Goal: Task Accomplishment & Management: Manage account settings

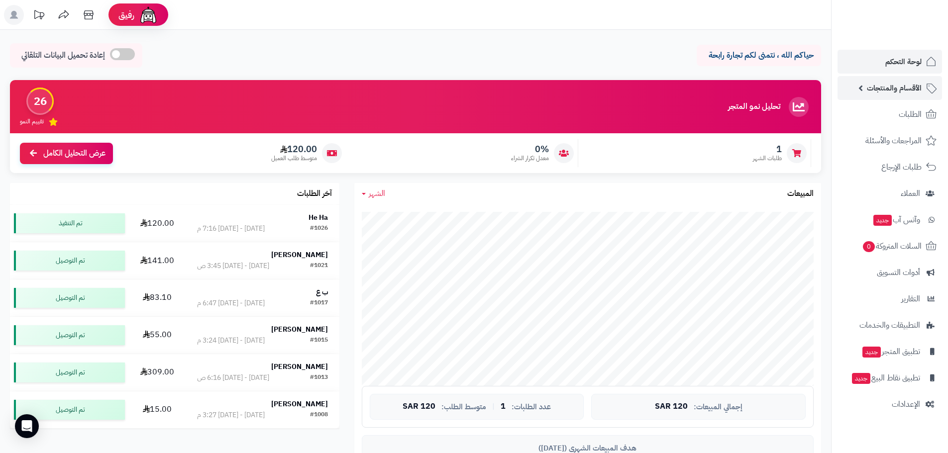
click at [937, 89] on link "الأقسام والمنتجات" at bounding box center [889, 88] width 104 height 24
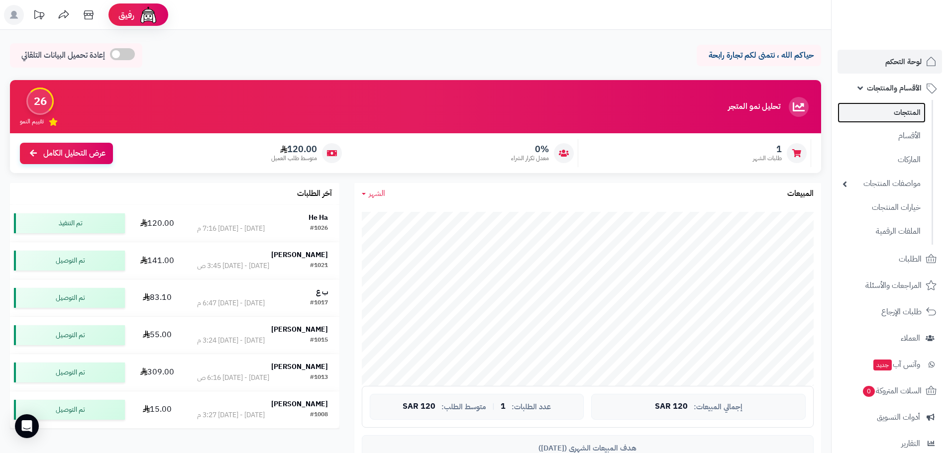
click at [888, 111] on link "المنتجات" at bounding box center [881, 112] width 88 height 20
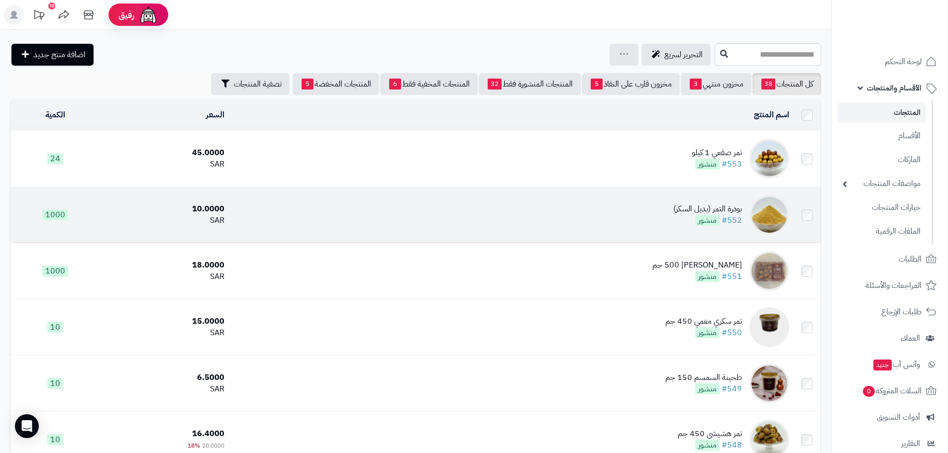
click at [762, 211] on img at bounding box center [769, 215] width 40 height 40
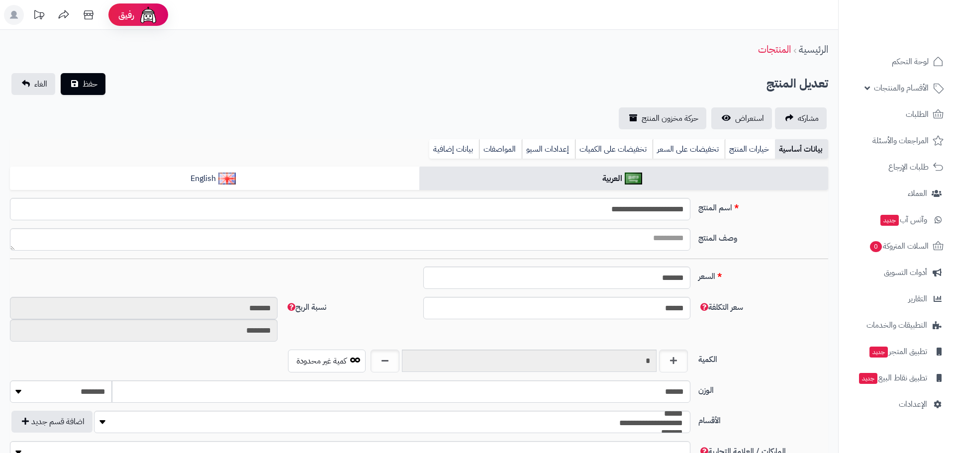
type input "*****"
